Goal: Transaction & Acquisition: Purchase product/service

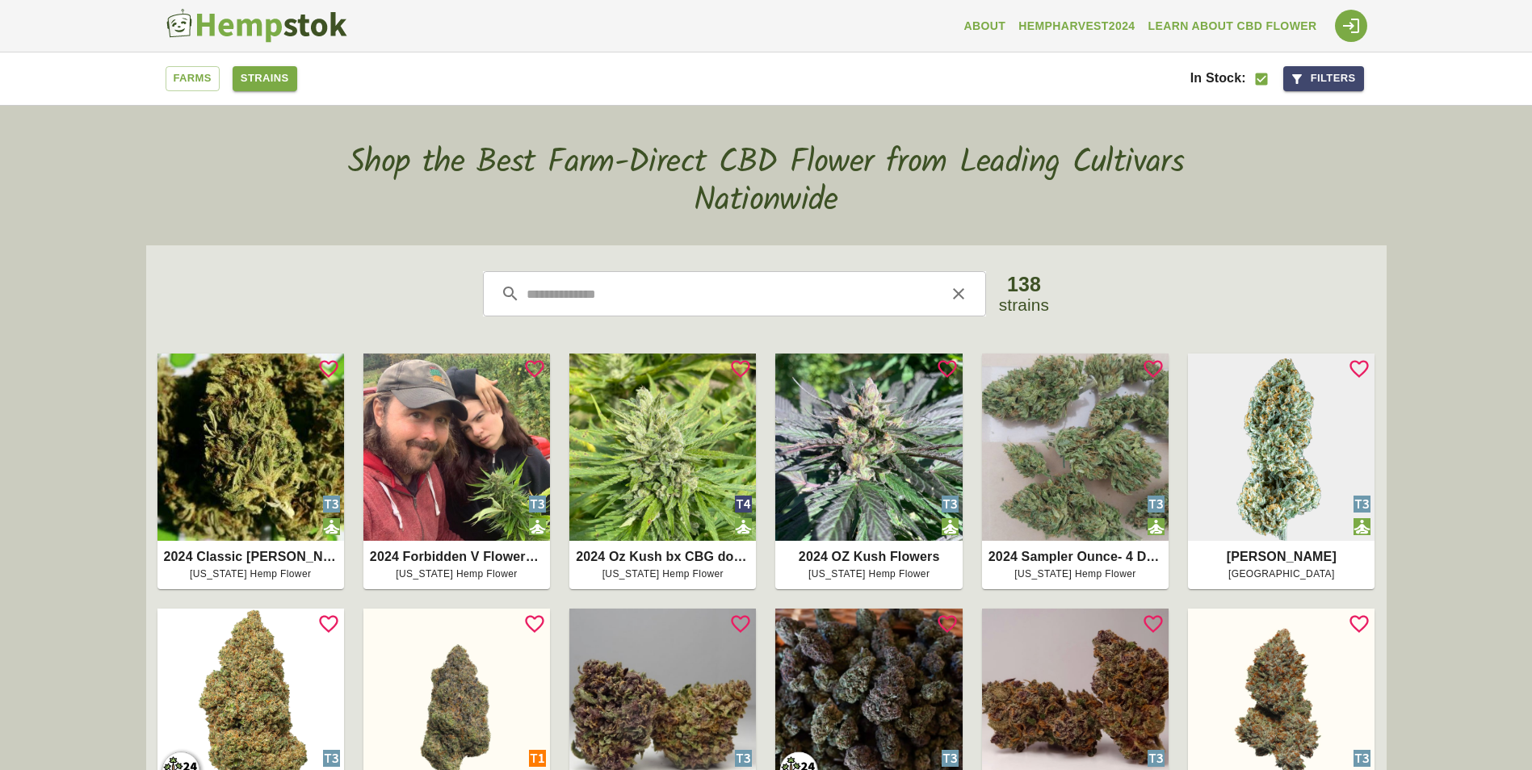
click at [170, 86] on link "Farms" at bounding box center [193, 78] width 54 height 25
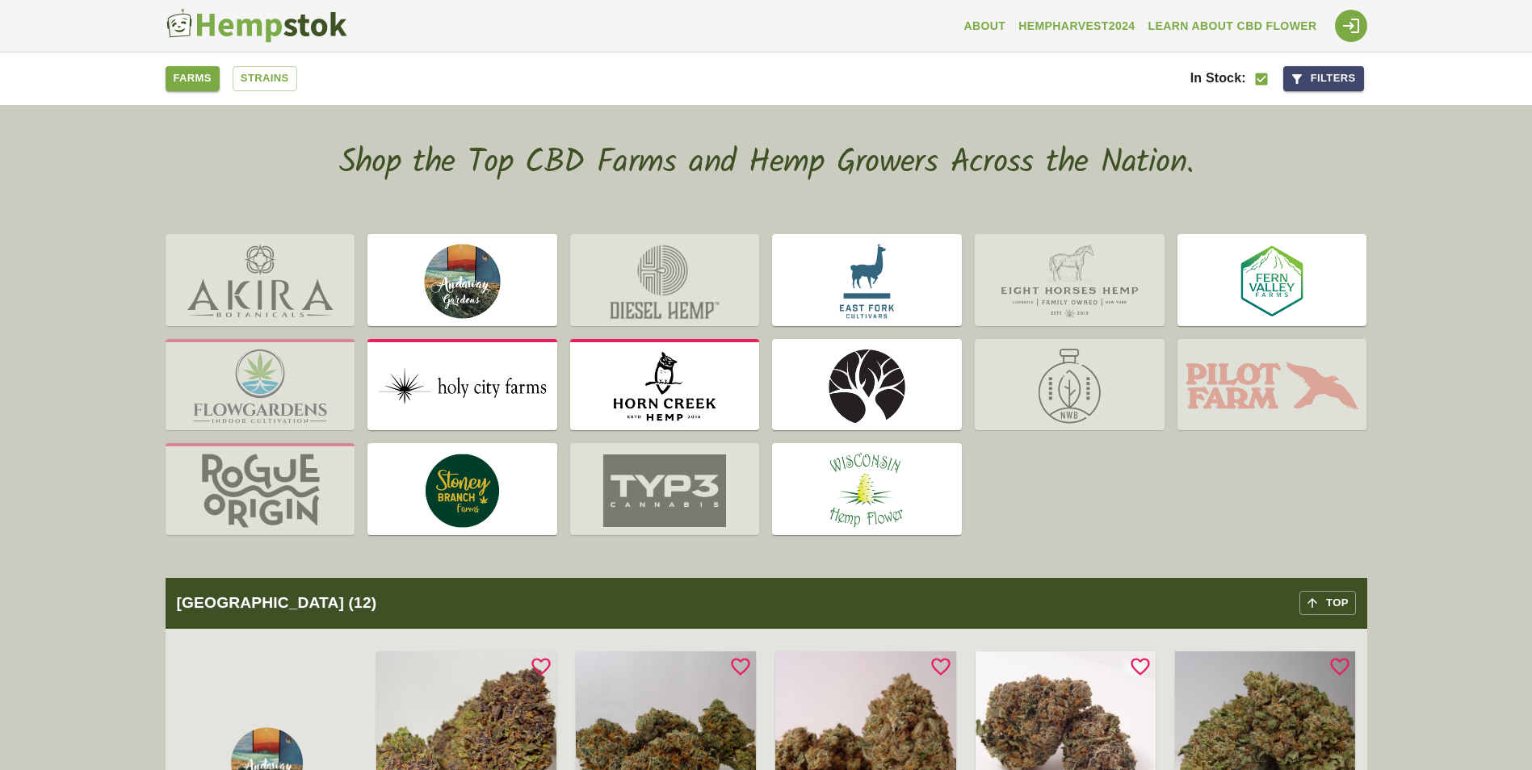
click at [1290, 371] on img at bounding box center [1272, 386] width 190 height 89
click at [1230, 280] on img at bounding box center [1272, 281] width 190 height 89
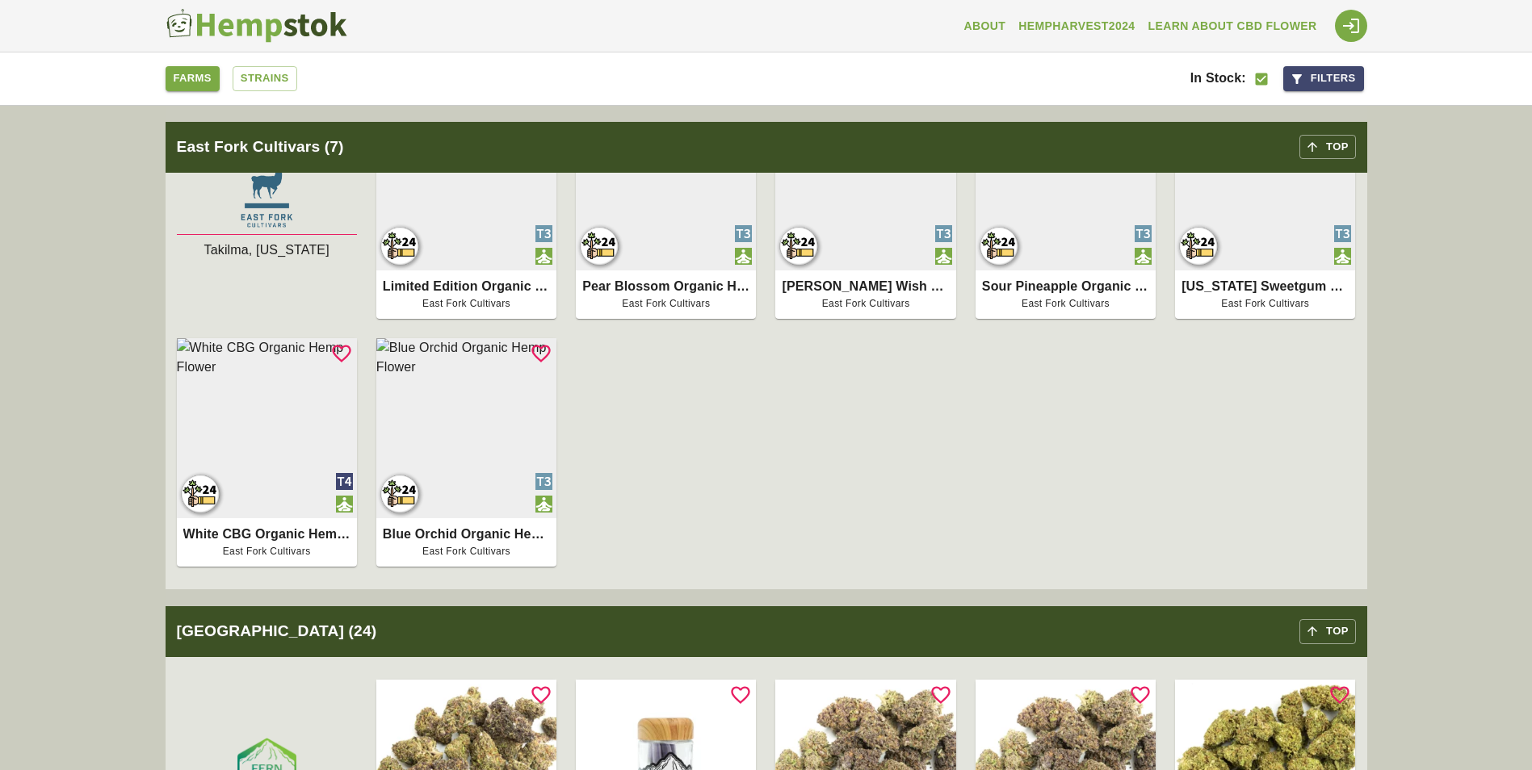
scroll to position [1060, 0]
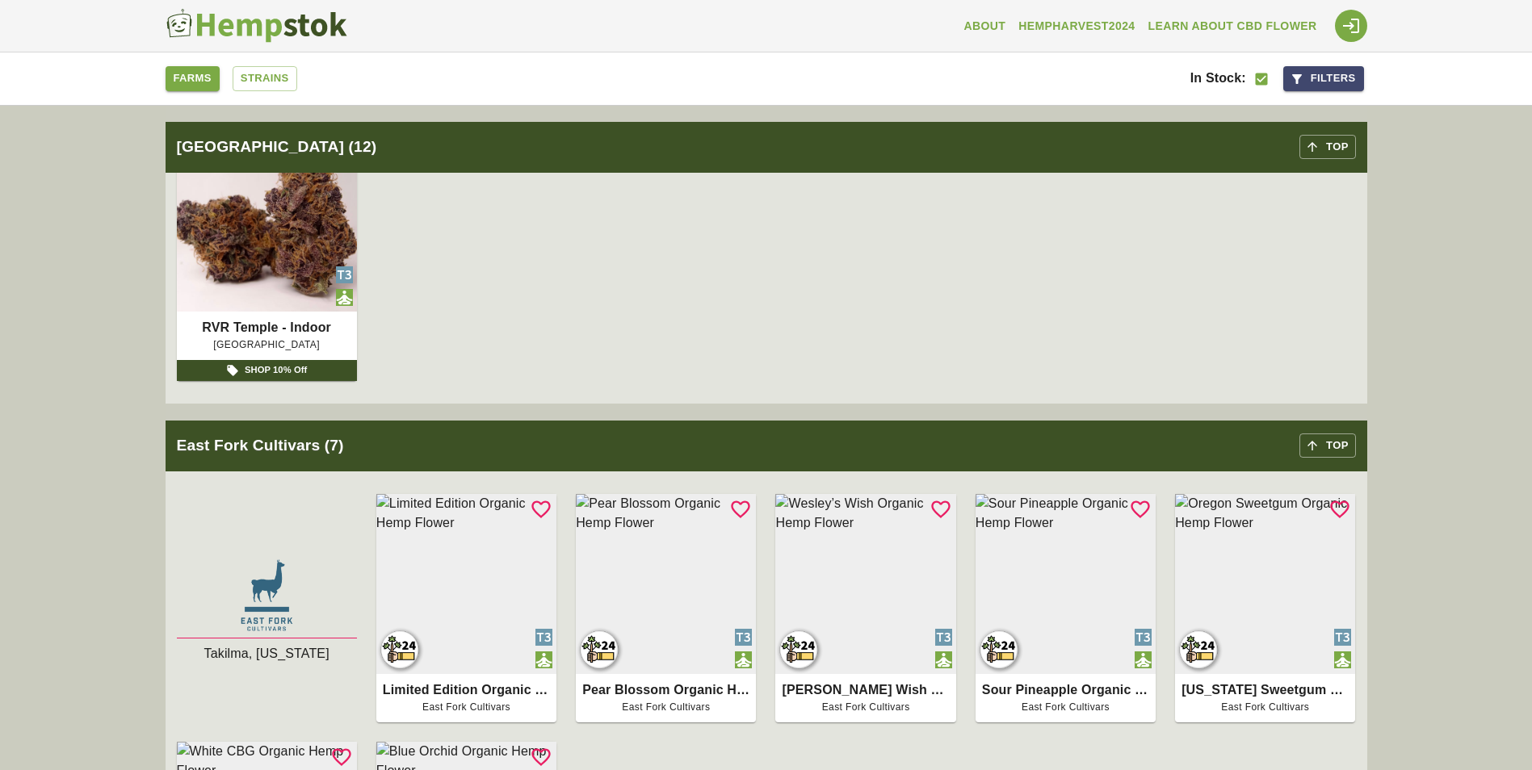
click at [185, 72] on link "Farms" at bounding box center [193, 78] width 54 height 25
click at [195, 73] on link "Farms" at bounding box center [193, 78] width 54 height 25
click at [199, 88] on link "Farms" at bounding box center [193, 78] width 54 height 25
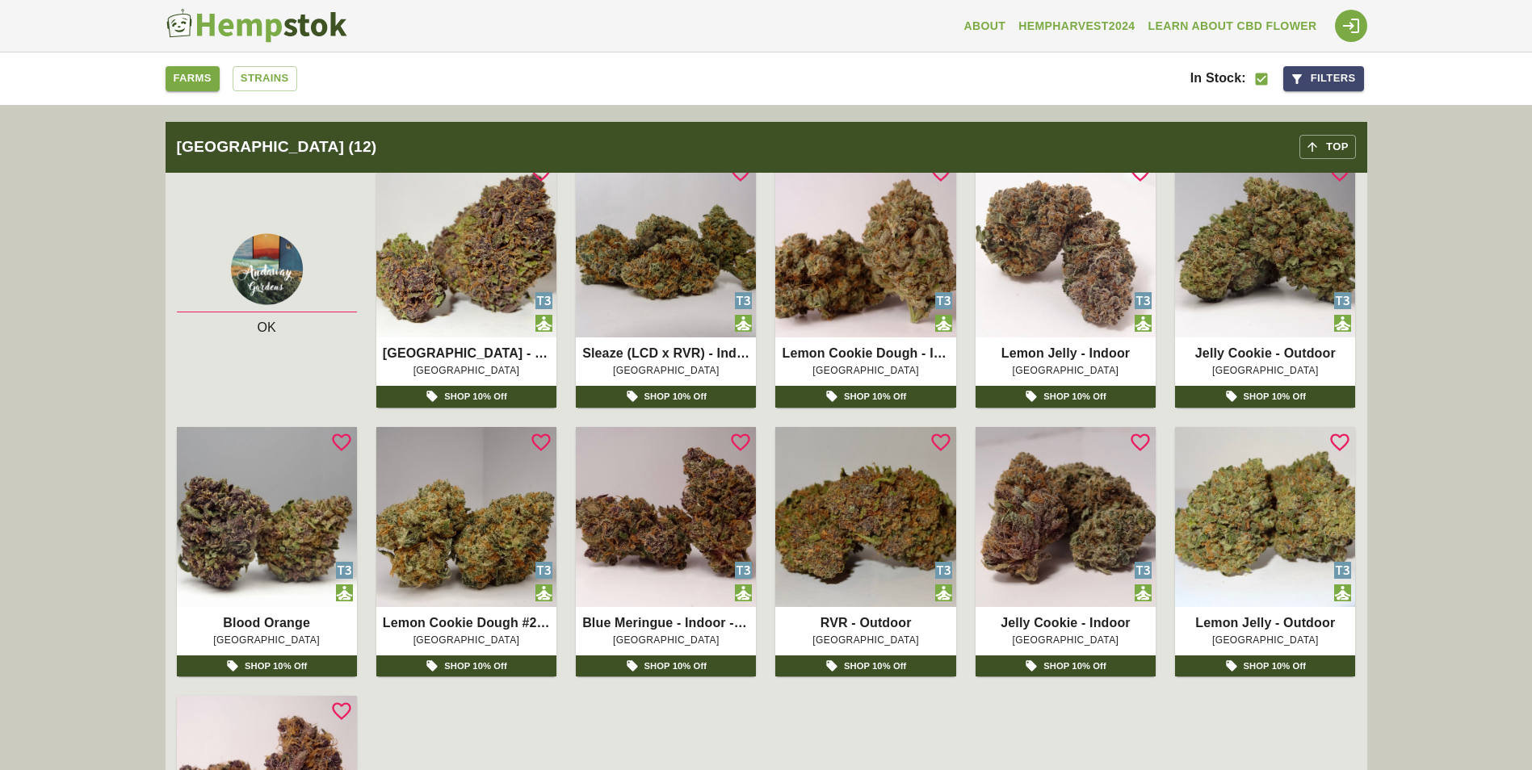
scroll to position [0, 0]
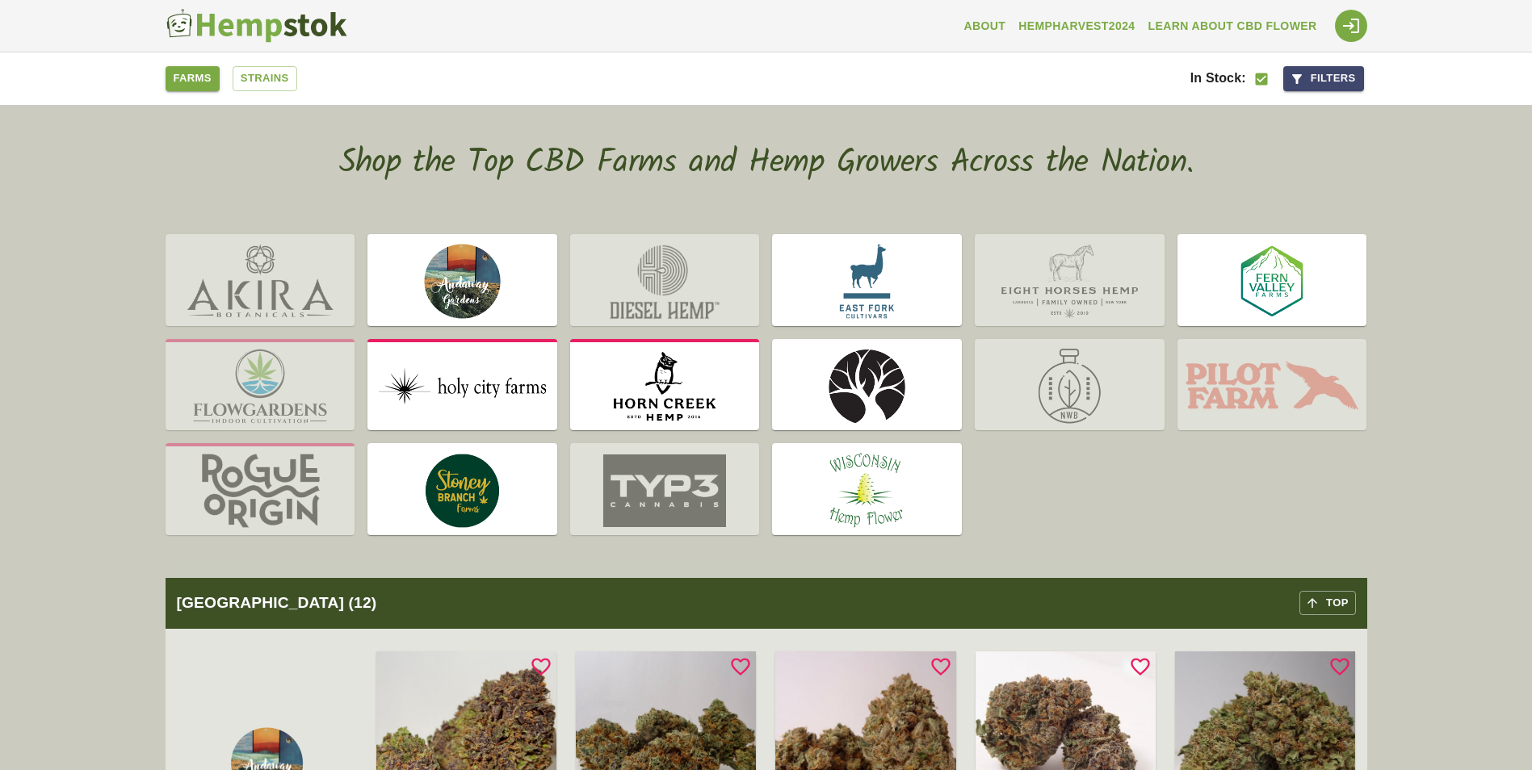
click at [888, 254] on img at bounding box center [867, 281] width 190 height 89
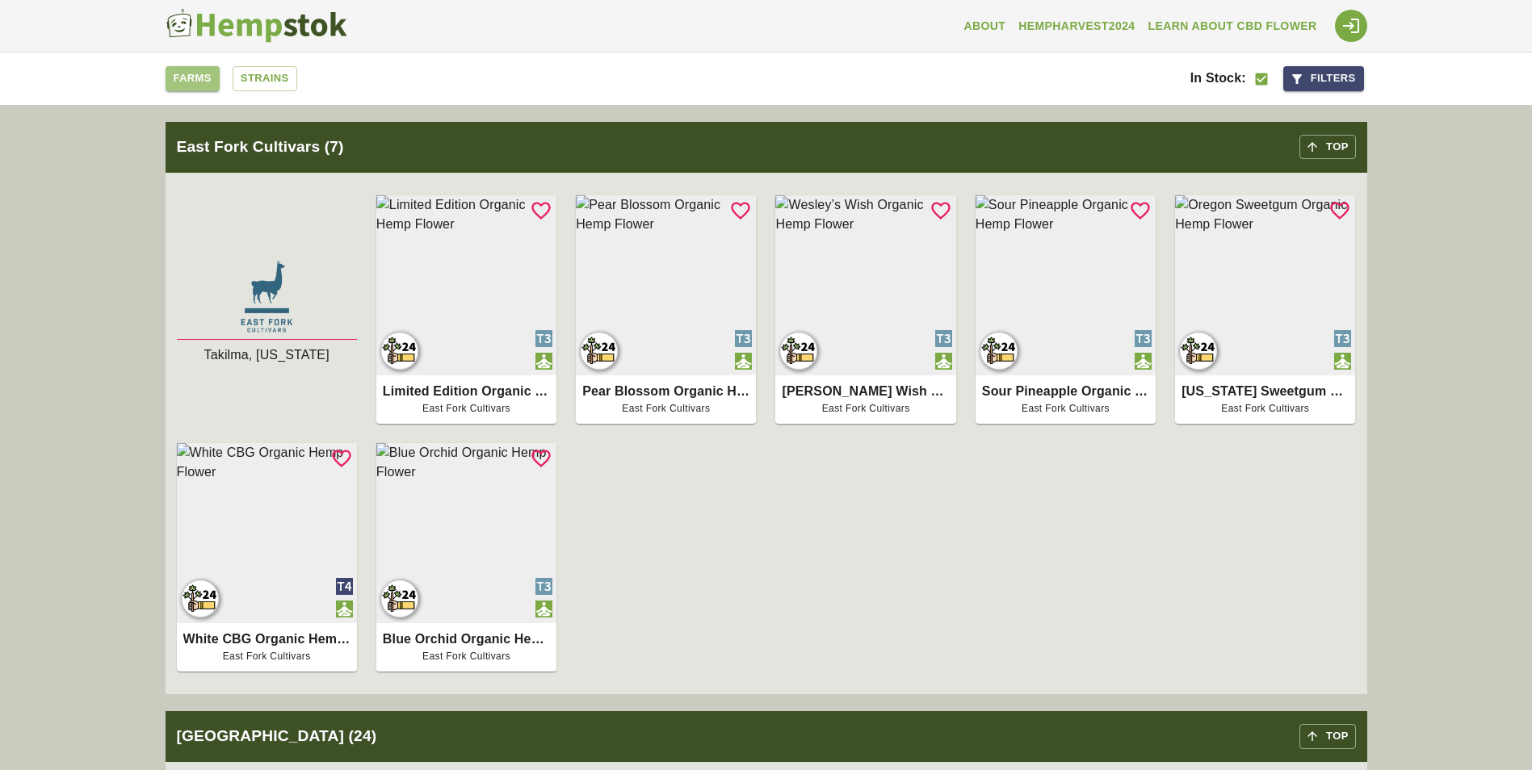
click at [198, 76] on link "Farms" at bounding box center [193, 78] width 54 height 25
click at [292, 27] on img at bounding box center [257, 26] width 182 height 36
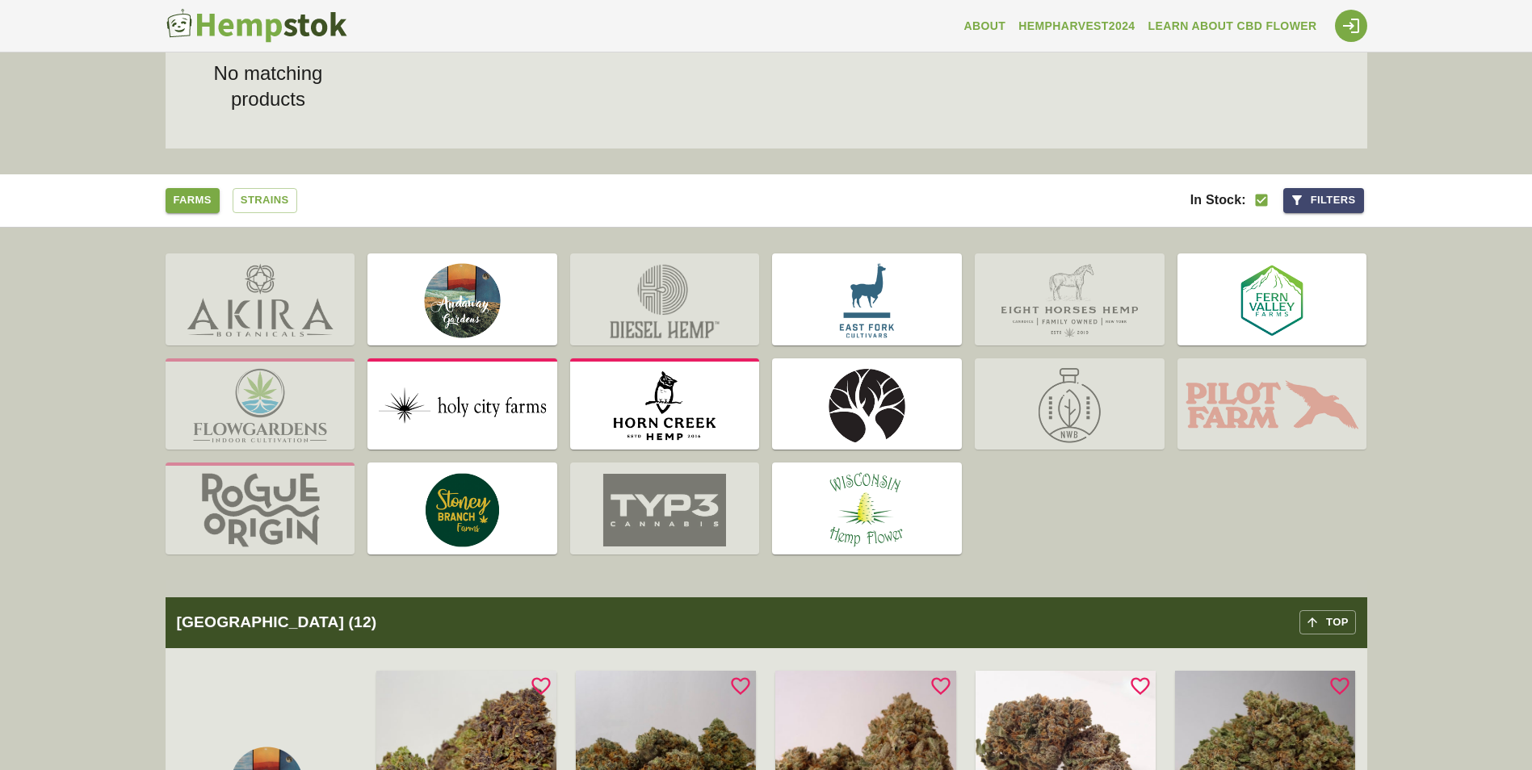
scroll to position [242, 0]
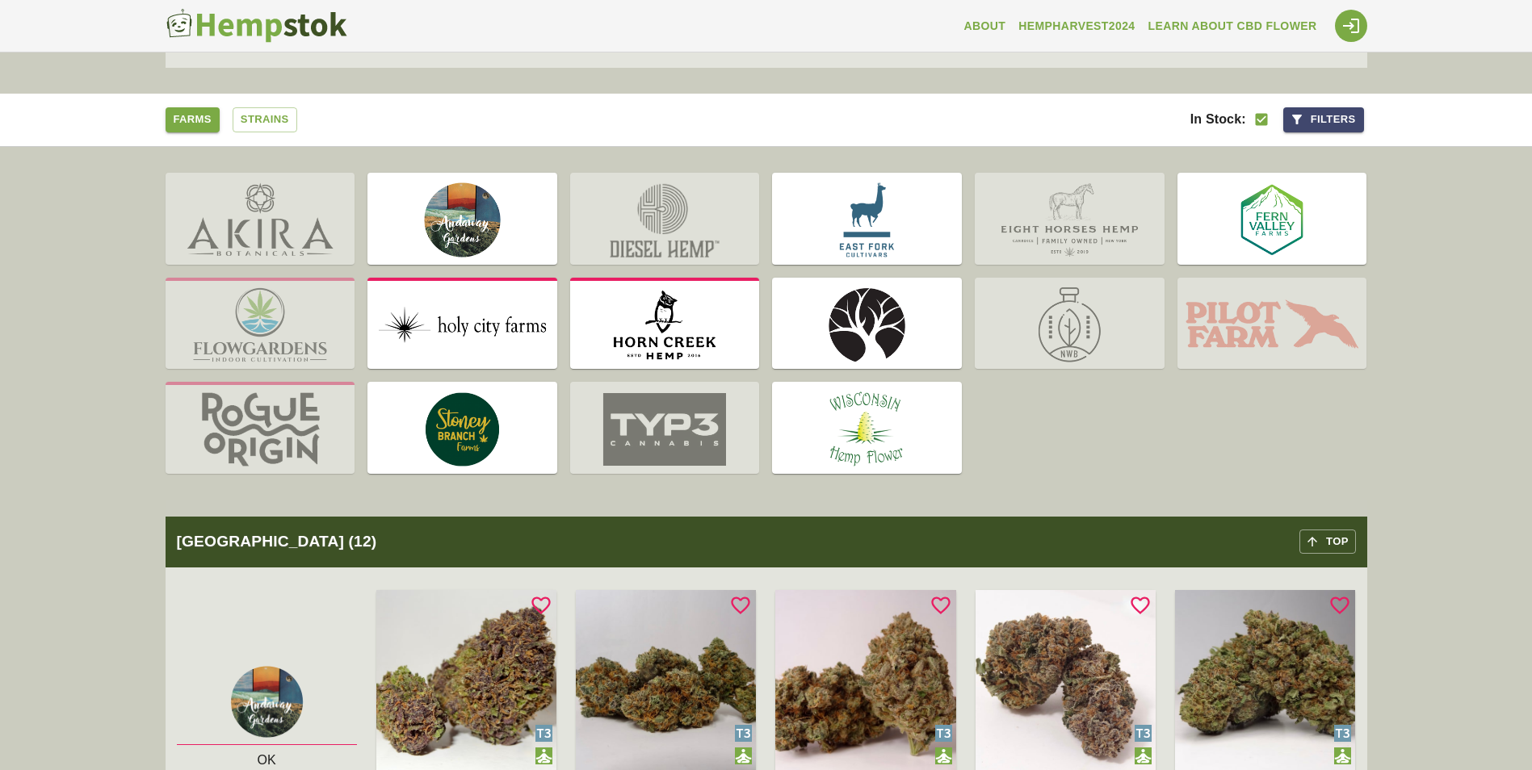
click at [903, 241] on img at bounding box center [867, 220] width 190 height 89
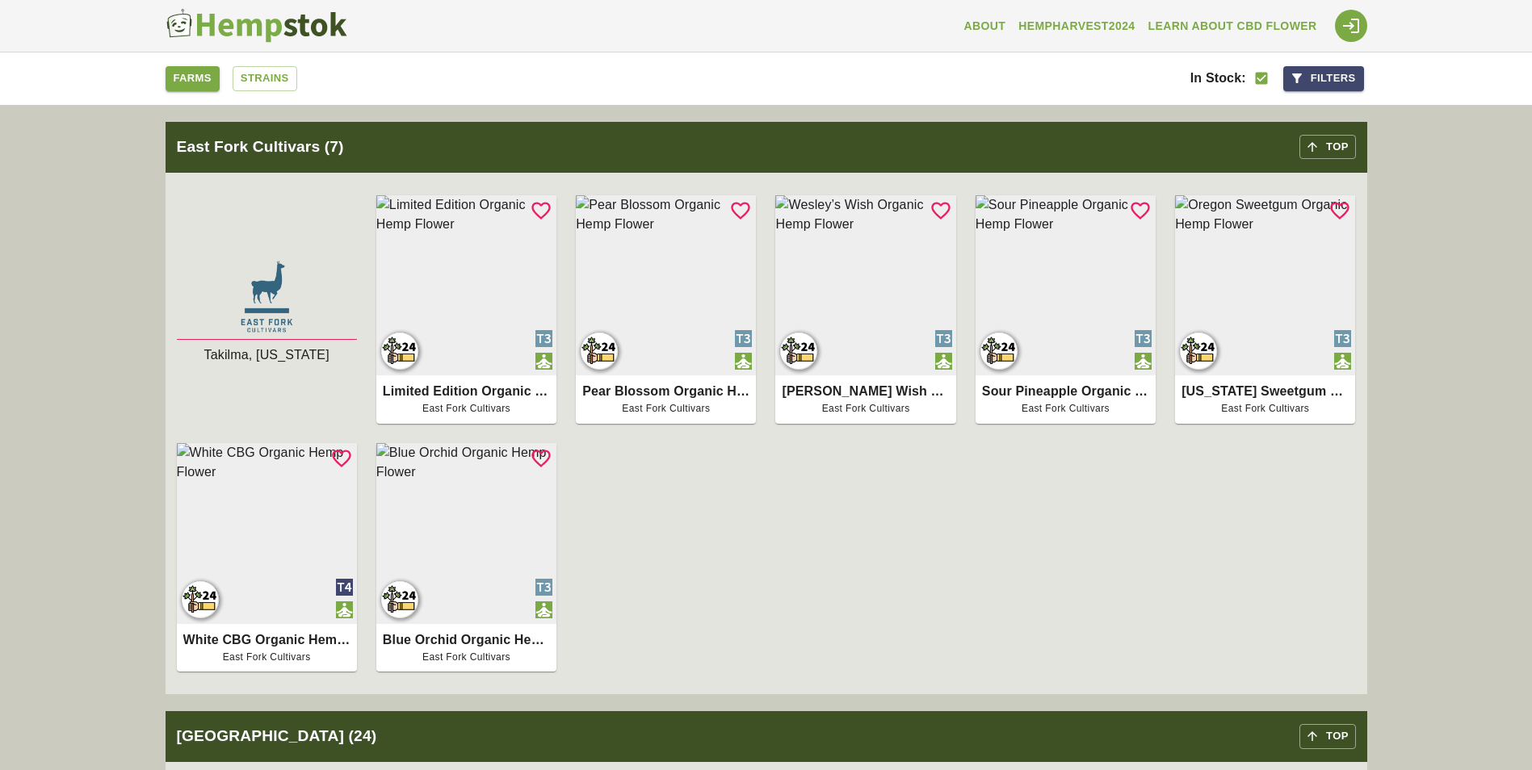
click at [248, 308] on img at bounding box center [267, 297] width 180 height 86
click at [440, 392] on p "Limited Edition Organic Hemp Flower" at bounding box center [466, 391] width 167 height 19
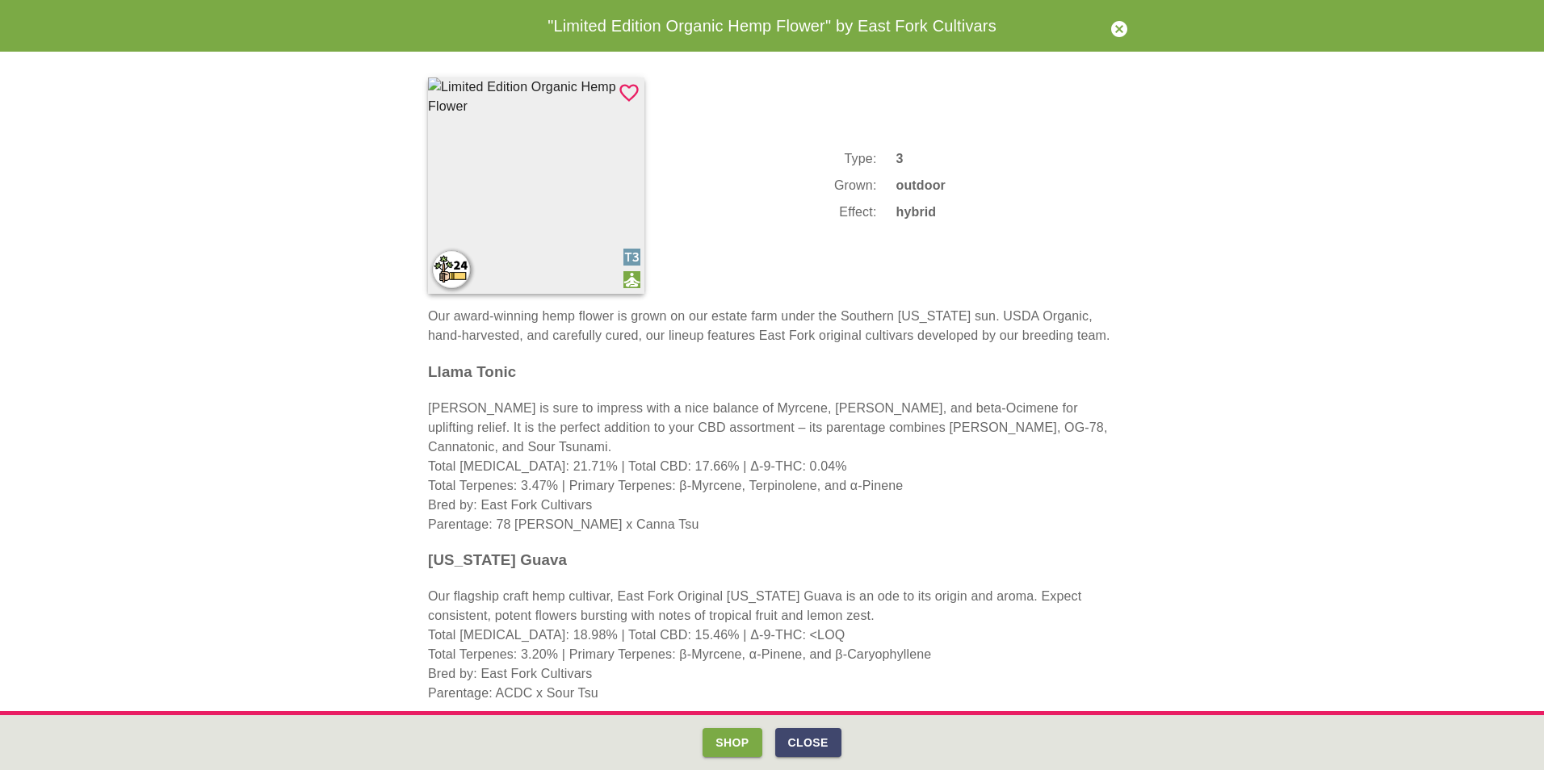
scroll to position [485, 0]
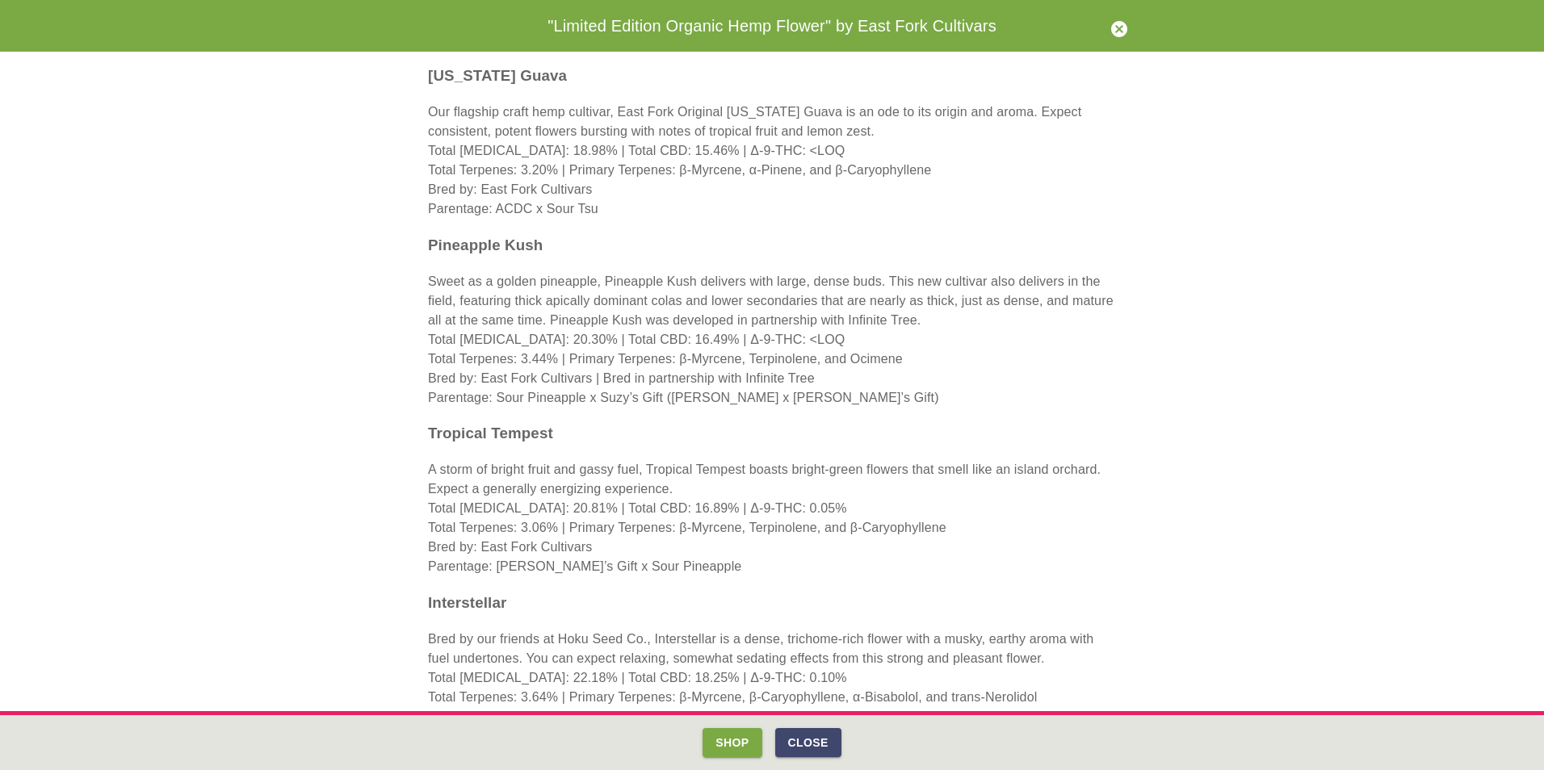
click at [736, 741] on button "Shop" at bounding box center [732, 743] width 59 height 30
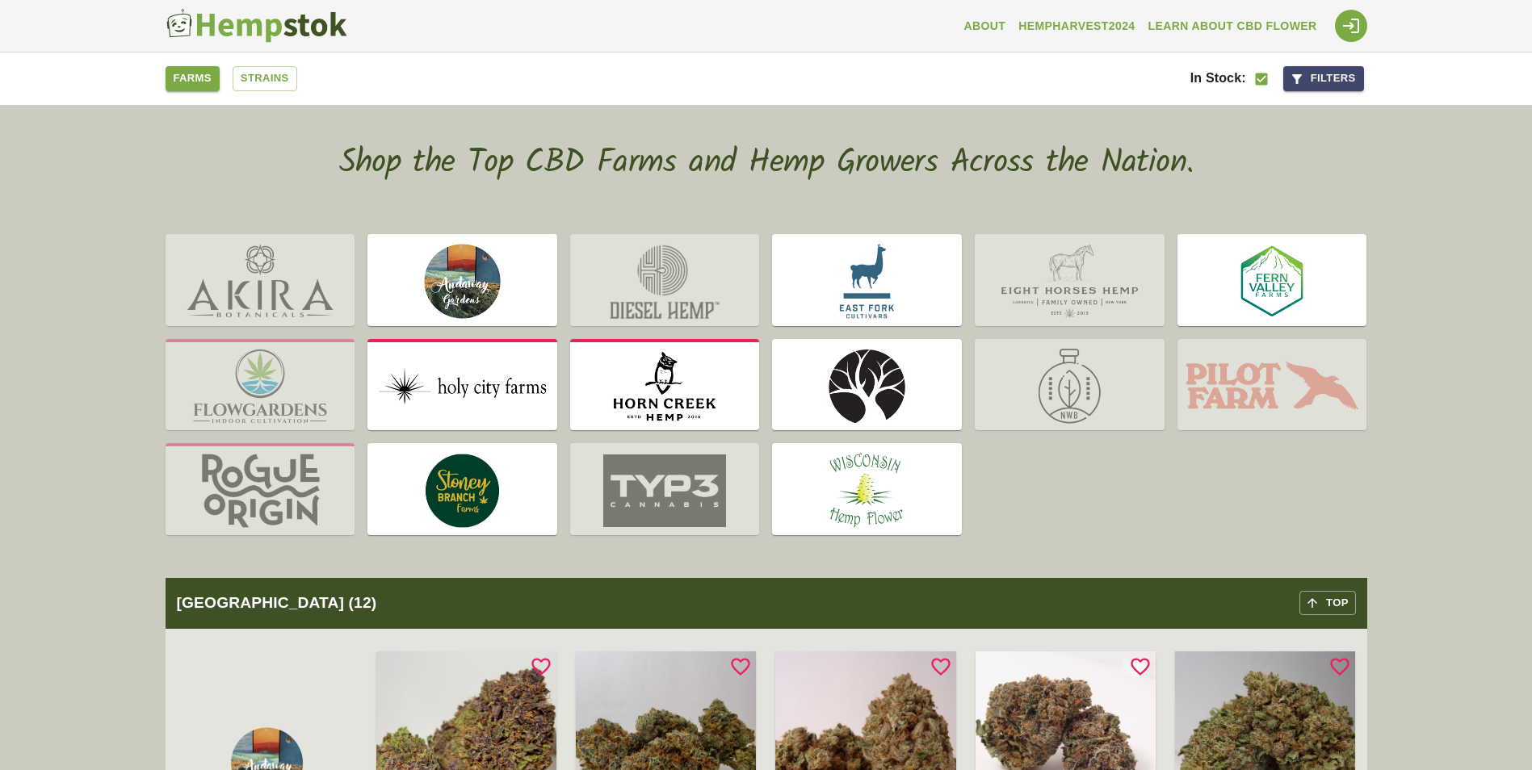
click at [1307, 280] on img at bounding box center [1272, 281] width 190 height 89
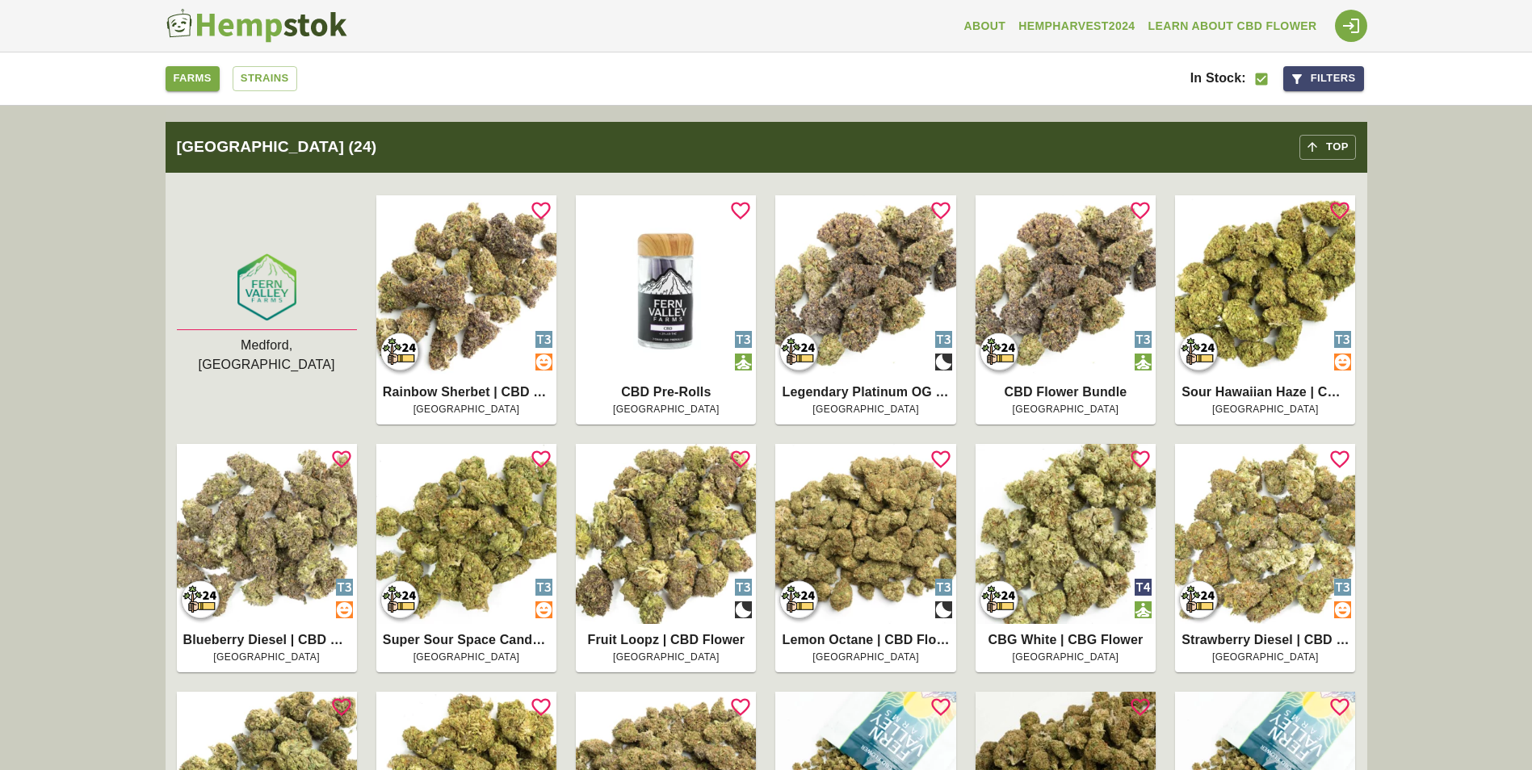
click at [266, 315] on img at bounding box center [267, 288] width 180 height 86
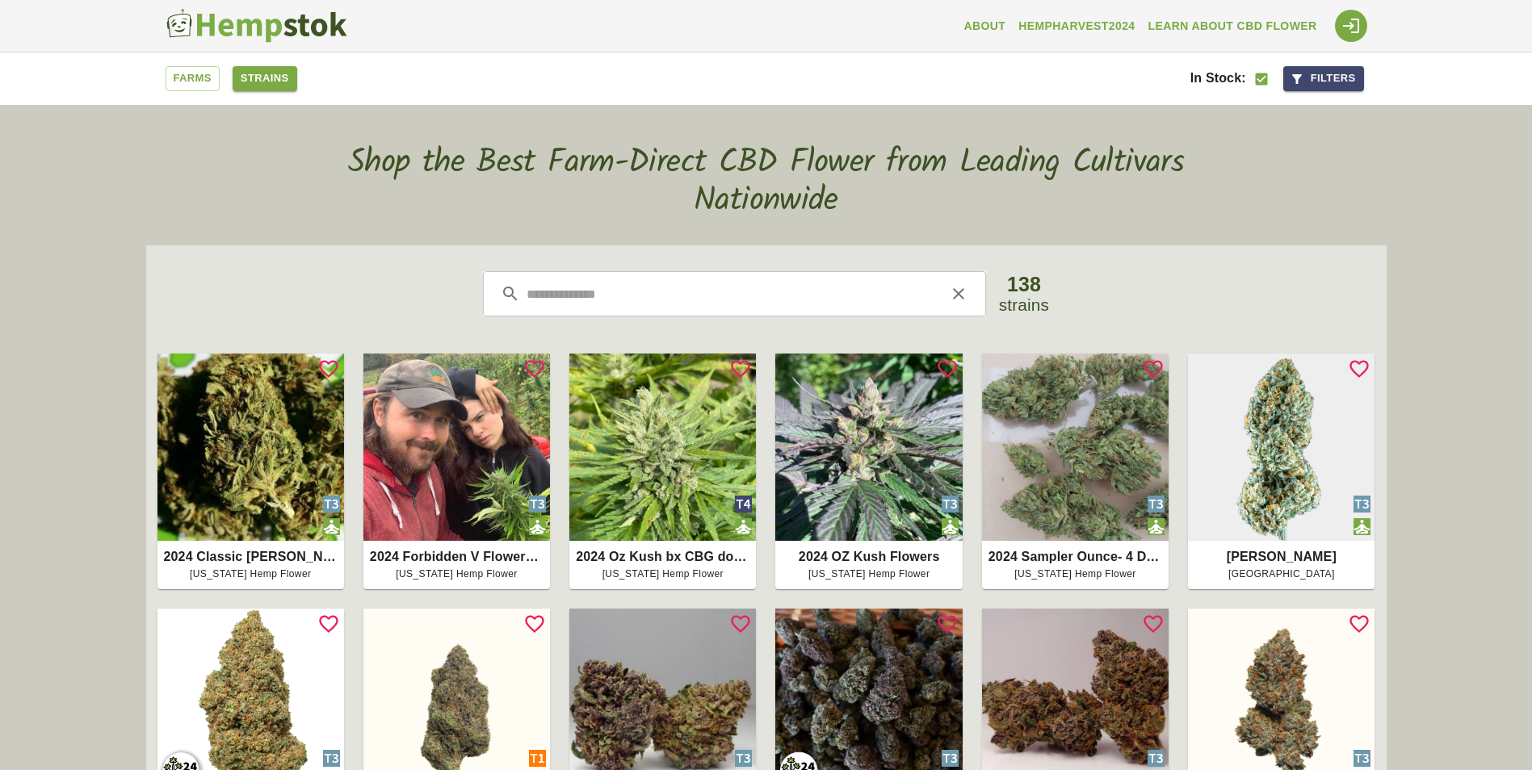
click at [195, 86] on link "Farms" at bounding box center [193, 78] width 54 height 25
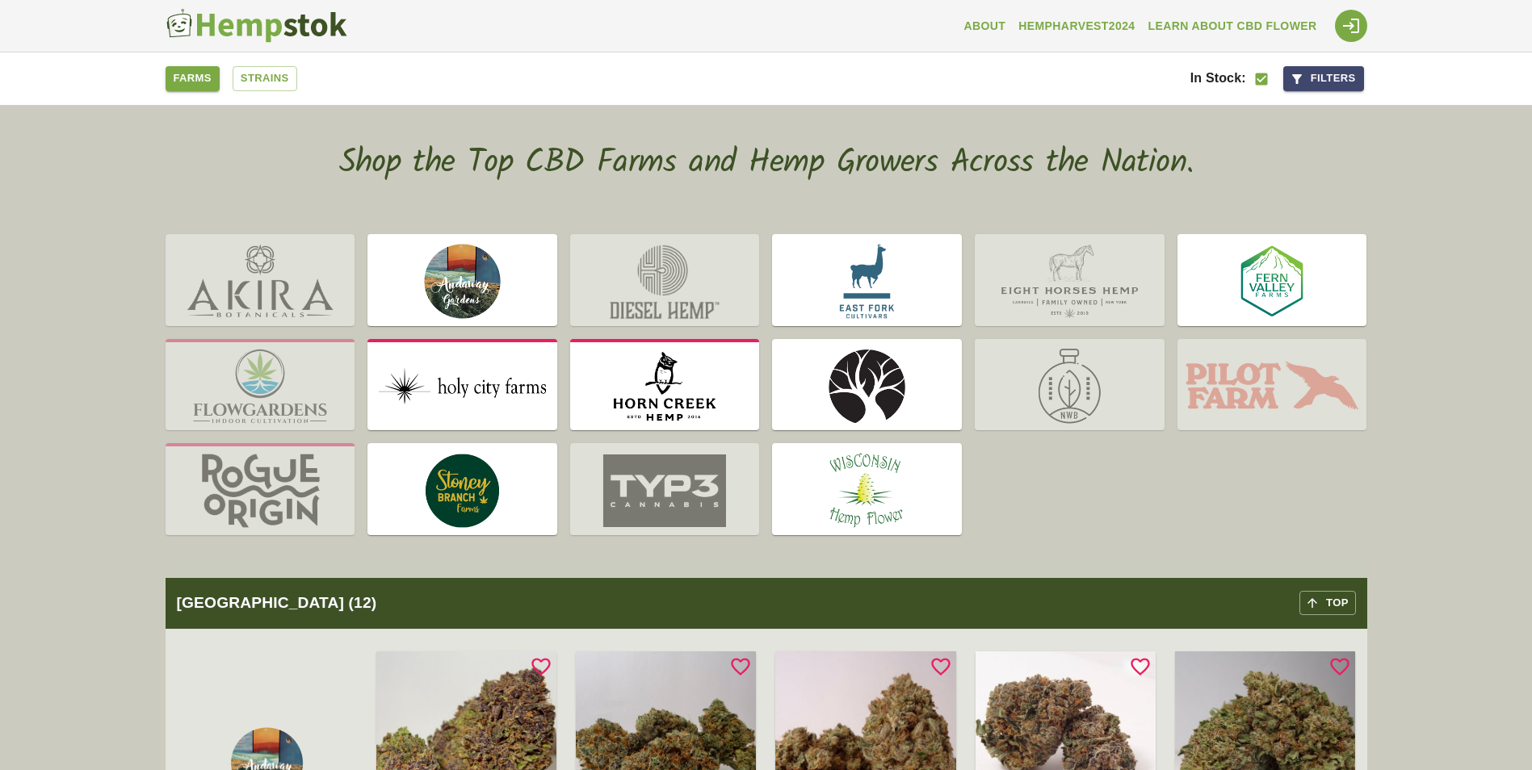
click at [642, 399] on img at bounding box center [665, 386] width 190 height 89
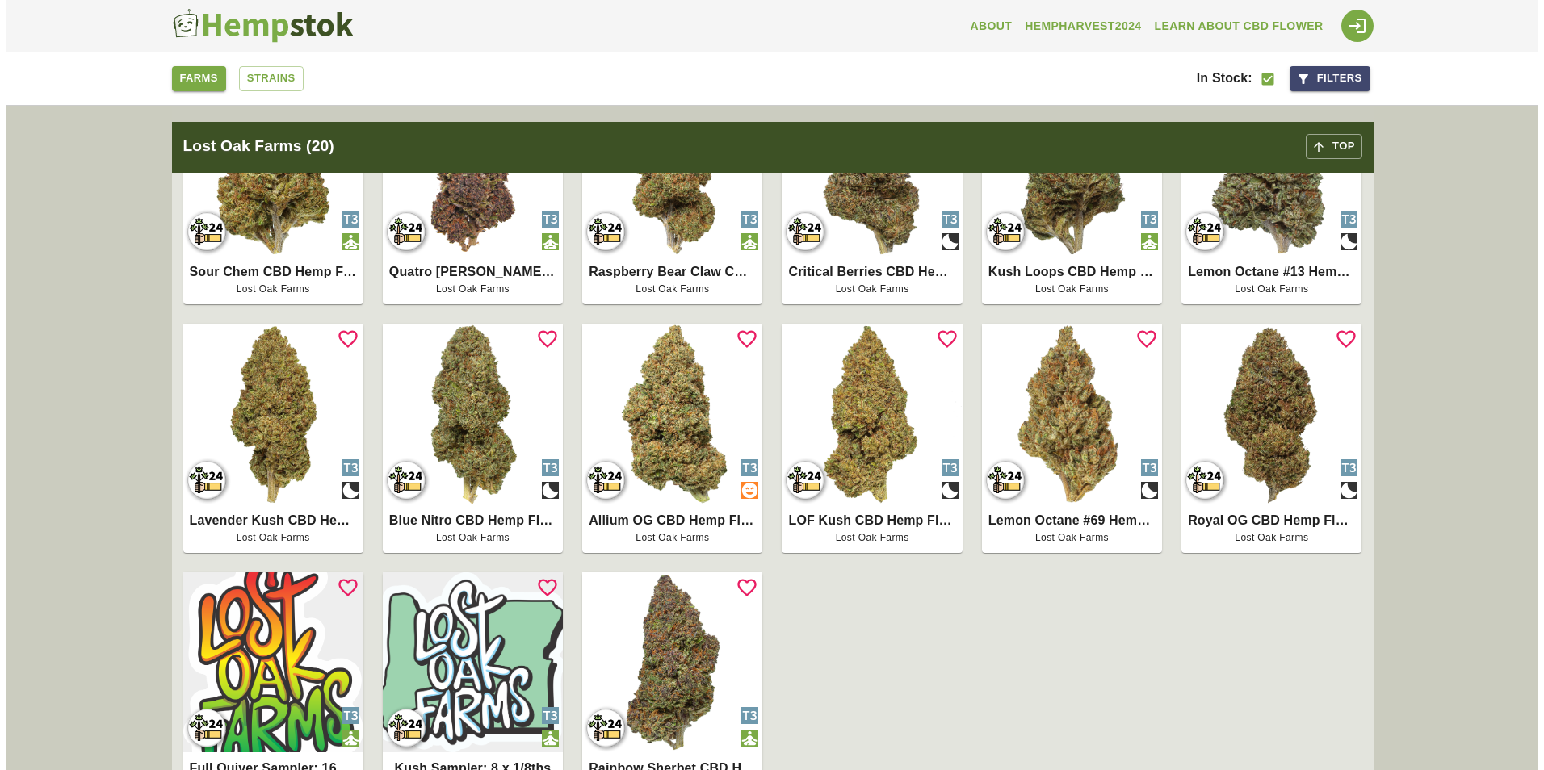
scroll to position [5763, 0]
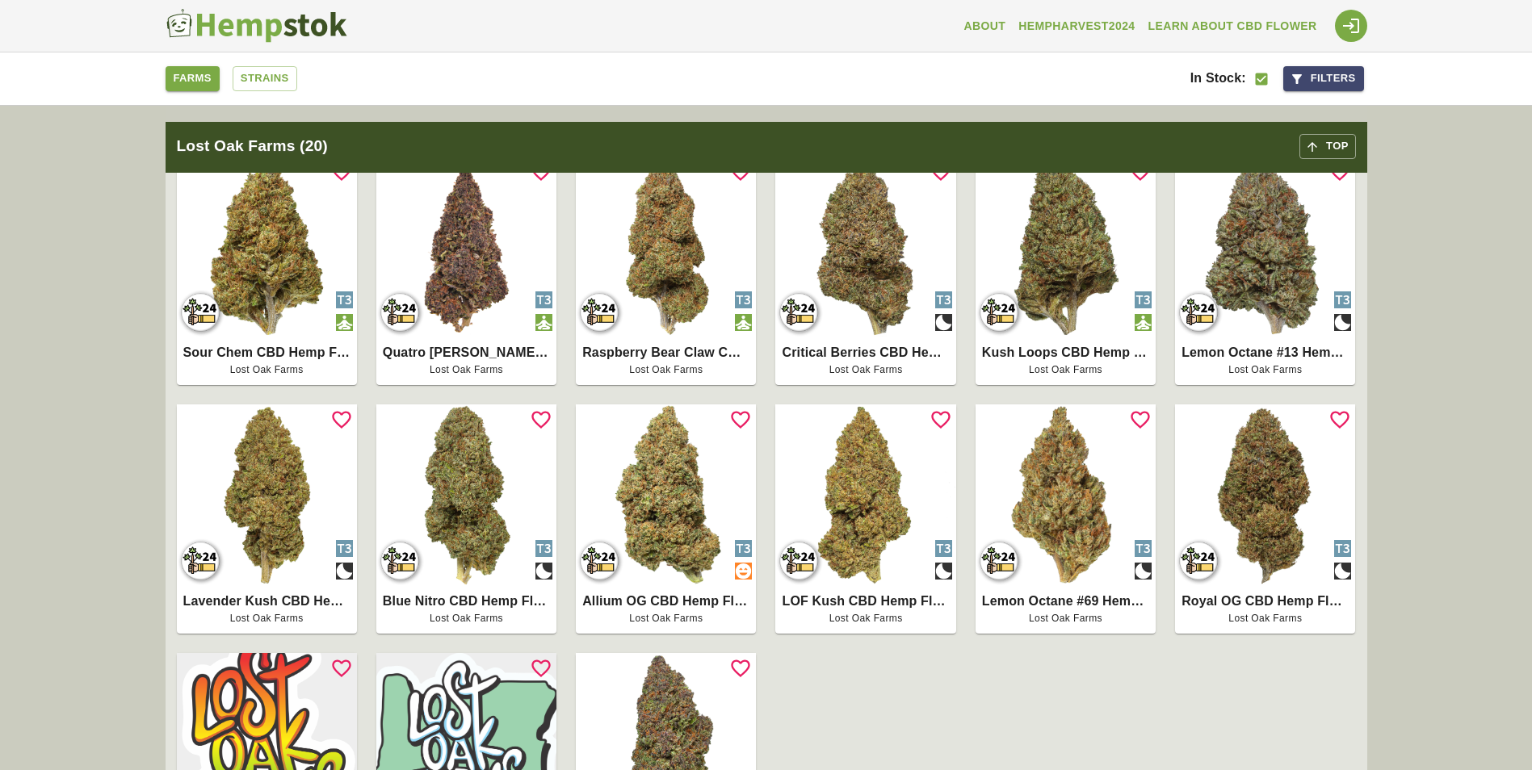
click at [823, 599] on p "LOF Kush CBD Hemp Flower" at bounding box center [865, 601] width 167 height 19
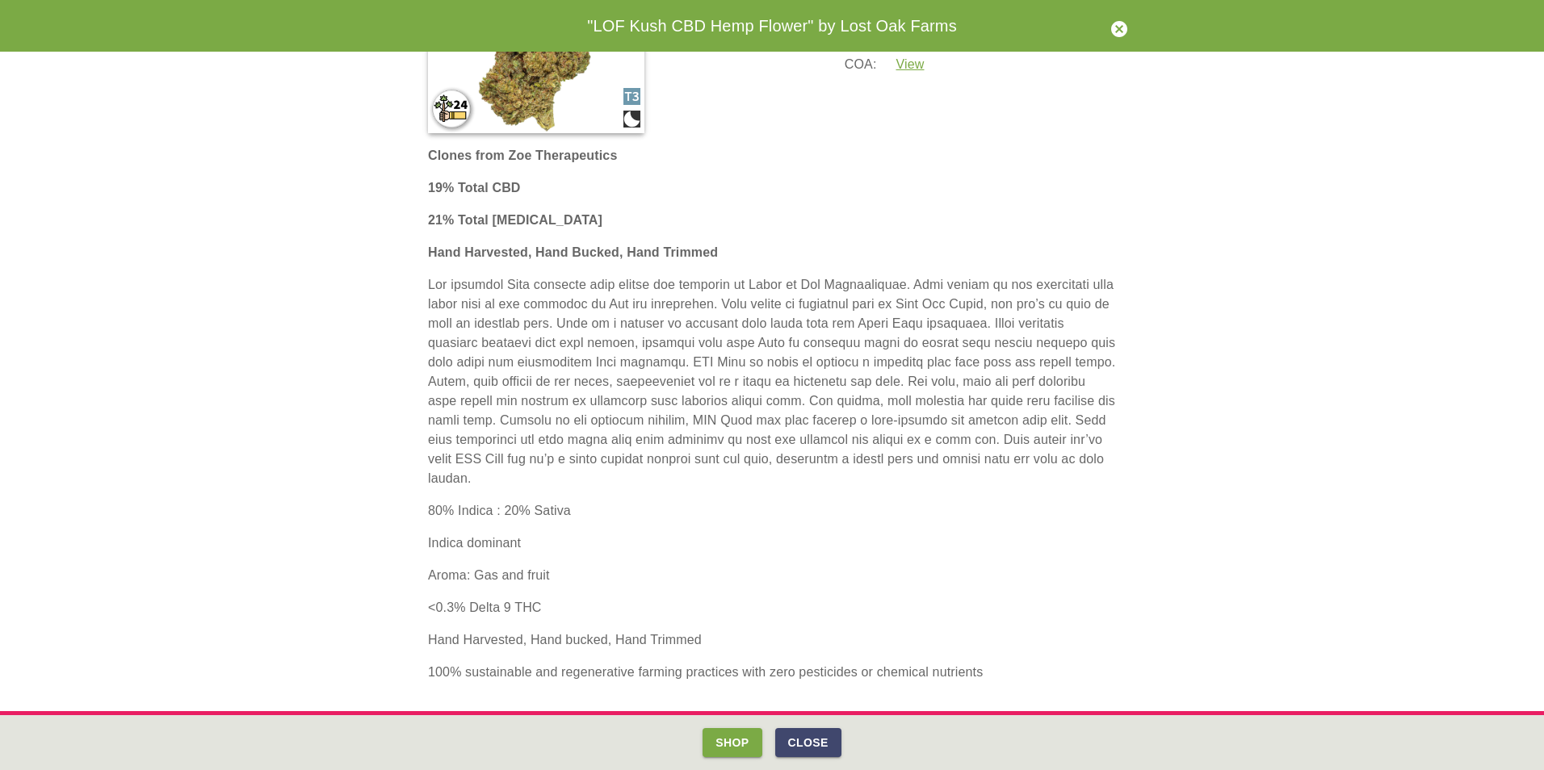
scroll to position [80, 0]
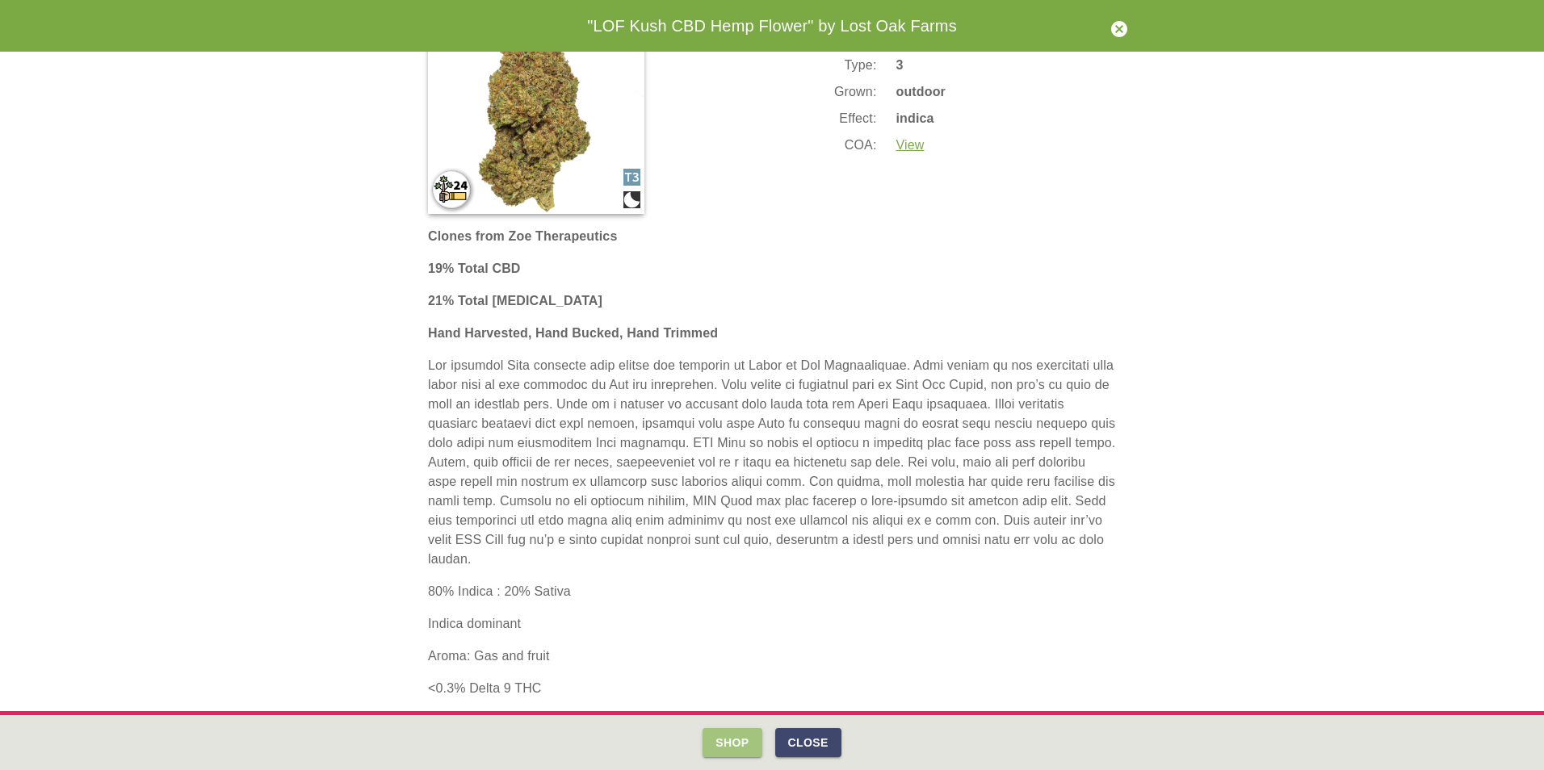
click at [739, 748] on button "Shop" at bounding box center [732, 743] width 59 height 30
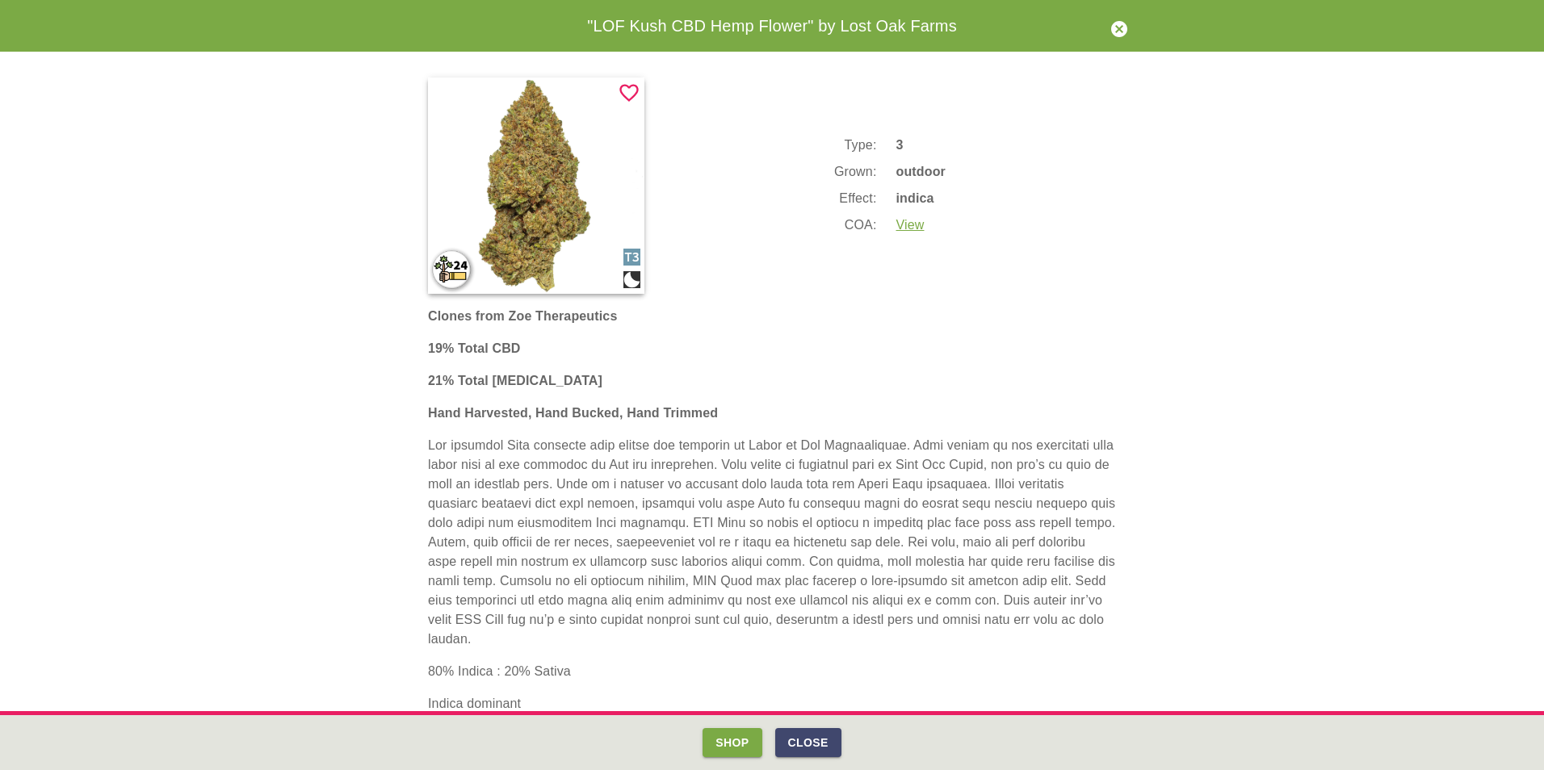
scroll to position [161, 0]
